Goal: Task Accomplishment & Management: Use online tool/utility

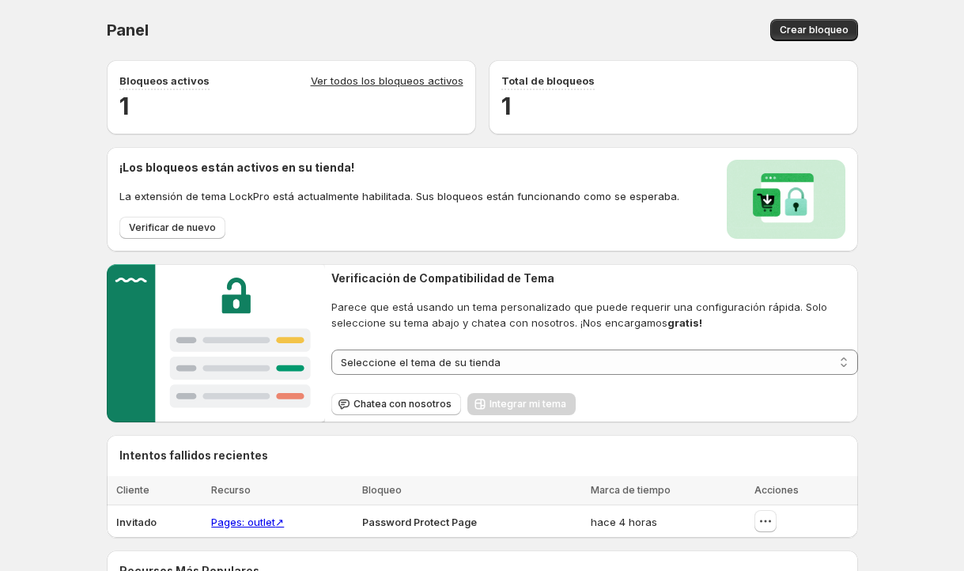
scroll to position [356, 0]
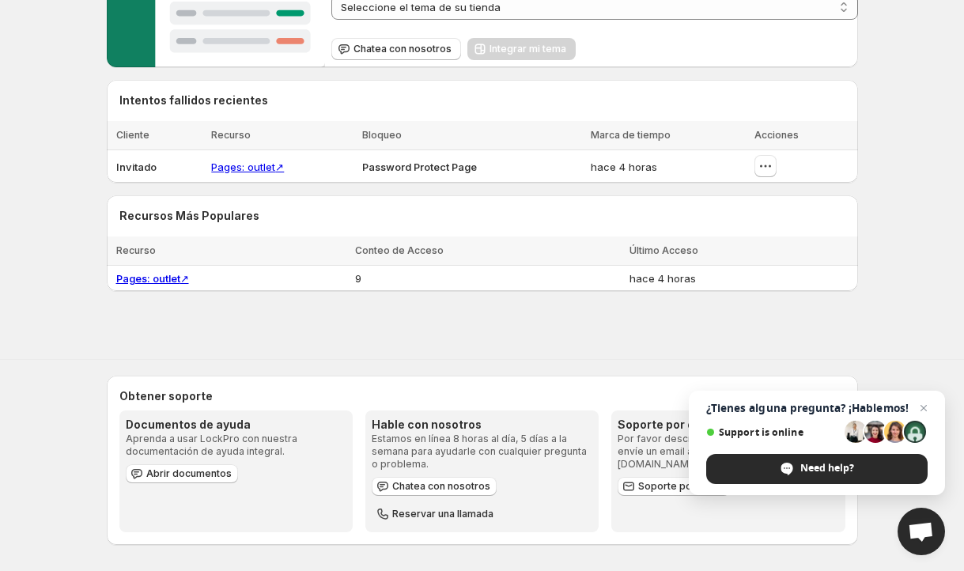
click at [774, 434] on span "Support is online" at bounding box center [772, 432] width 133 height 12
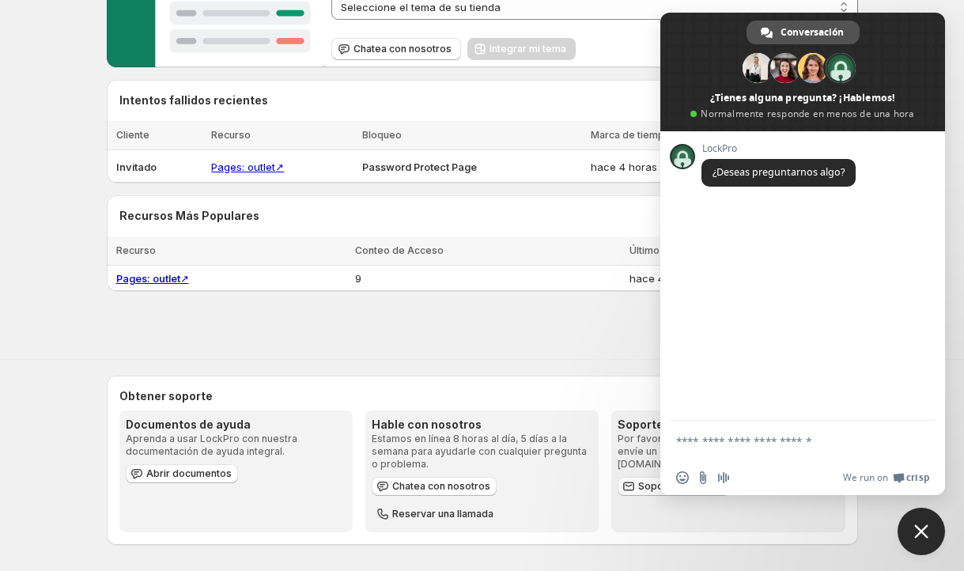
click at [809, 36] on span "Conversación" at bounding box center [812, 33] width 63 height 24
click at [925, 532] on span "Close chat" at bounding box center [921, 531] width 14 height 14
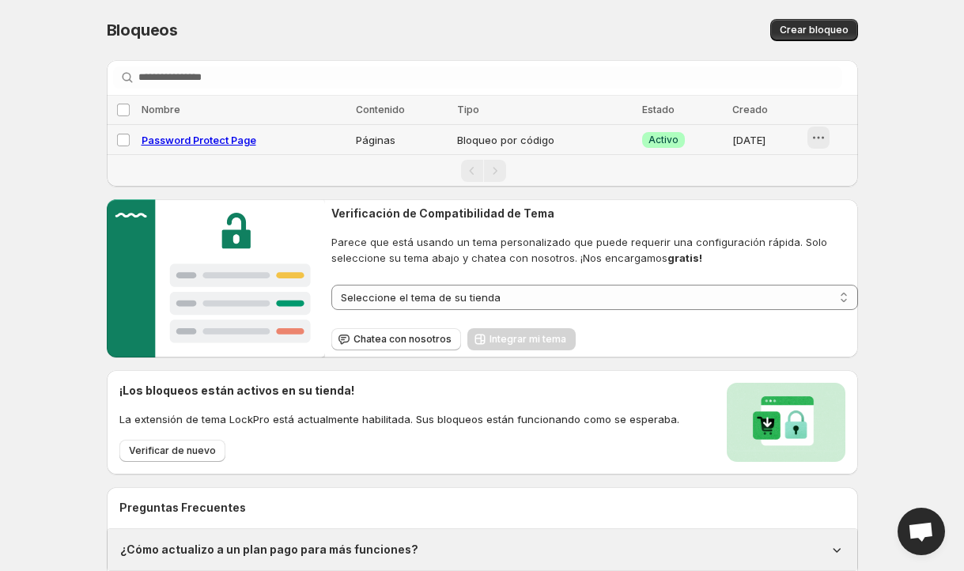
click at [818, 138] on icon "button" at bounding box center [819, 138] width 16 height 16
click at [840, 176] on span "Preview" at bounding box center [841, 171] width 40 height 13
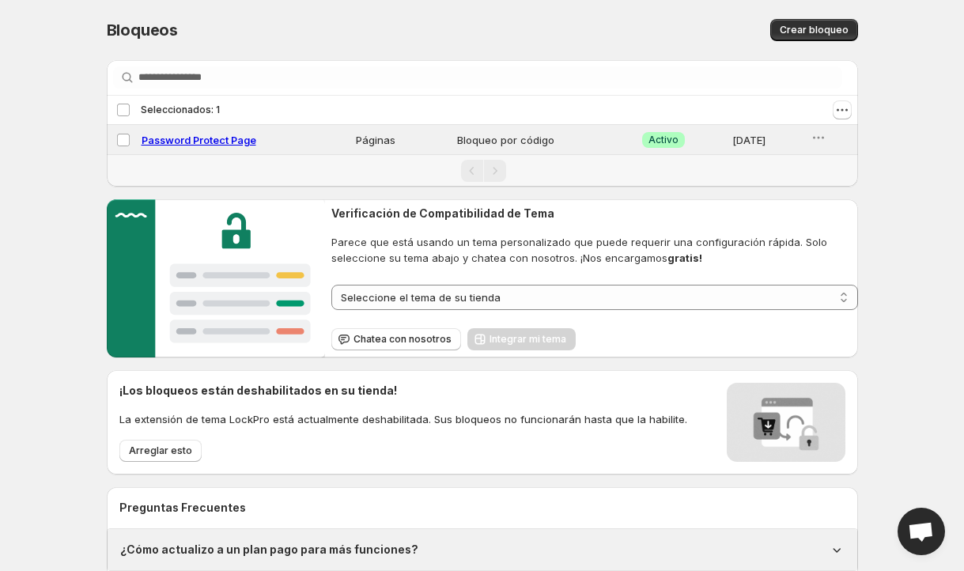
click at [63, 86] on div "**********" at bounding box center [482, 328] width 964 height 656
